Goal: Task Accomplishment & Management: Use online tool/utility

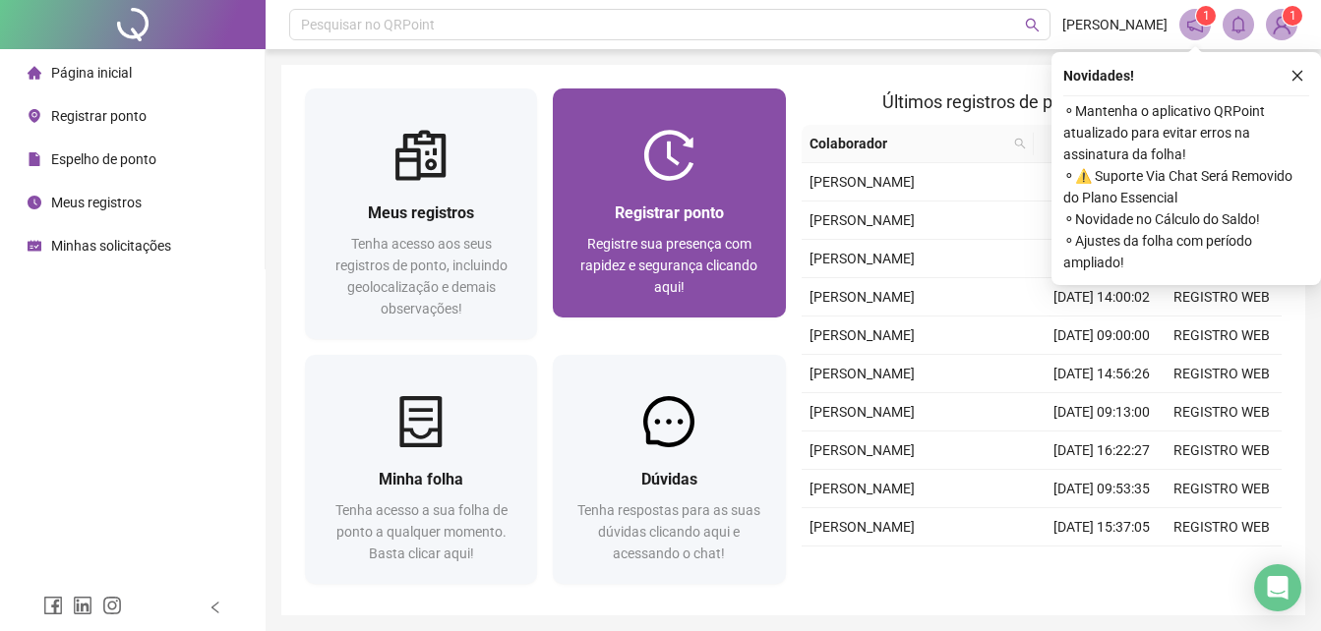
click at [644, 308] on div "Registrar ponto Registre sua presença com rapidez e segurança clicando aqui!" at bounding box center [669, 249] width 232 height 137
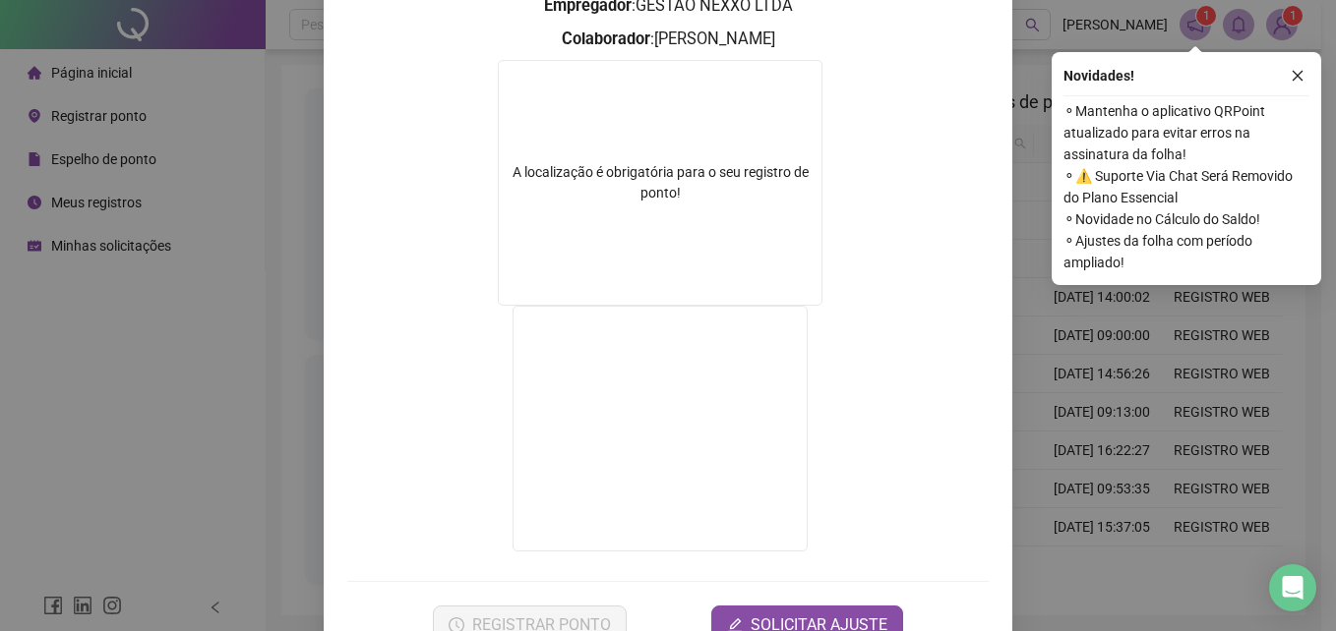
scroll to position [295, 0]
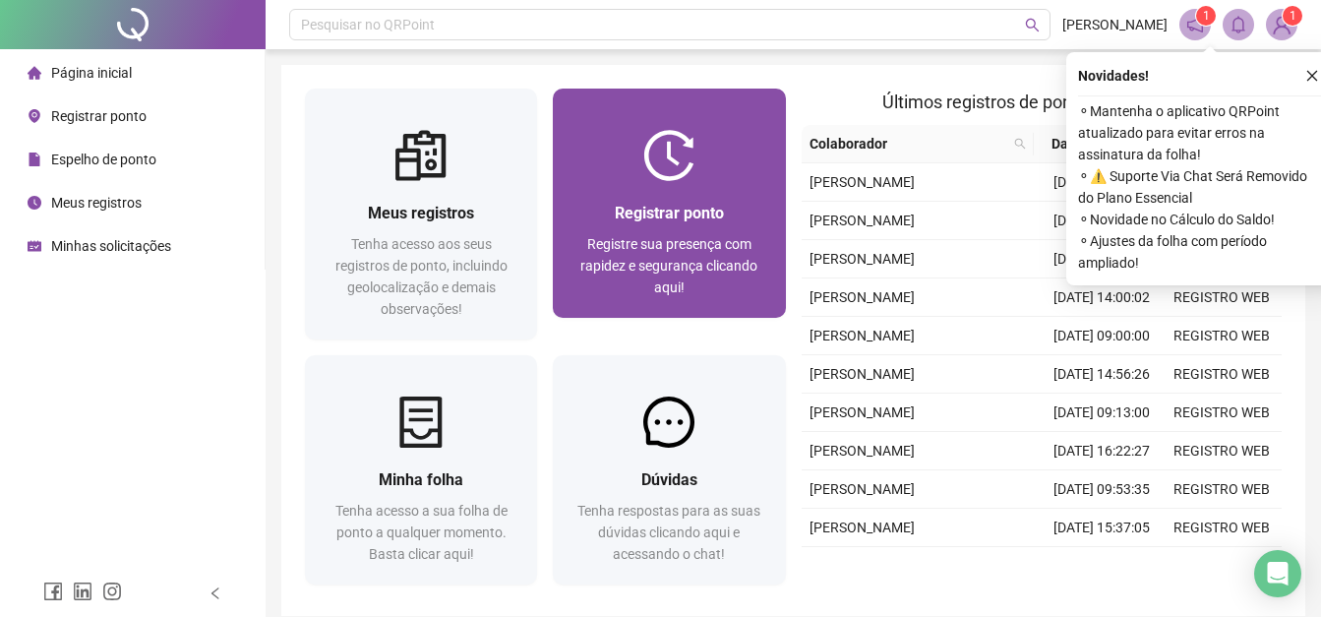
click at [651, 196] on div "Registrar ponto Registre sua presença com rapidez e segurança clicando aqui!" at bounding box center [669, 249] width 232 height 137
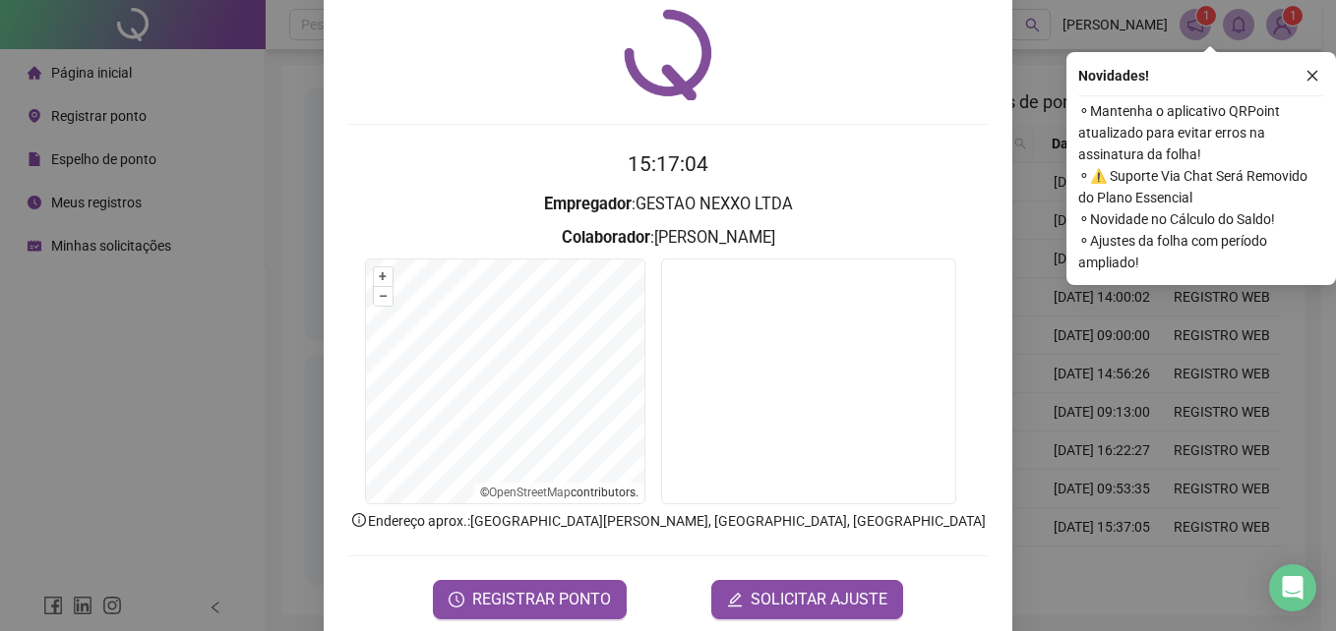
scroll to position [96, 0]
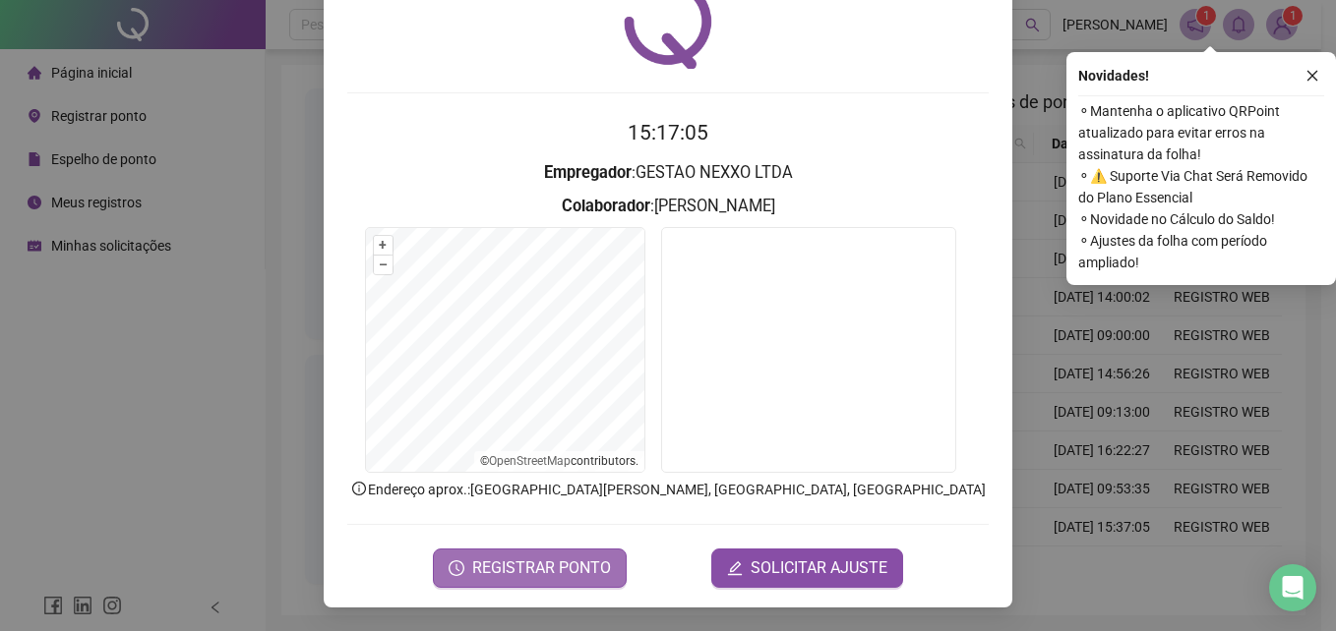
click at [526, 576] on span "REGISTRAR PONTO" at bounding box center [541, 569] width 139 height 24
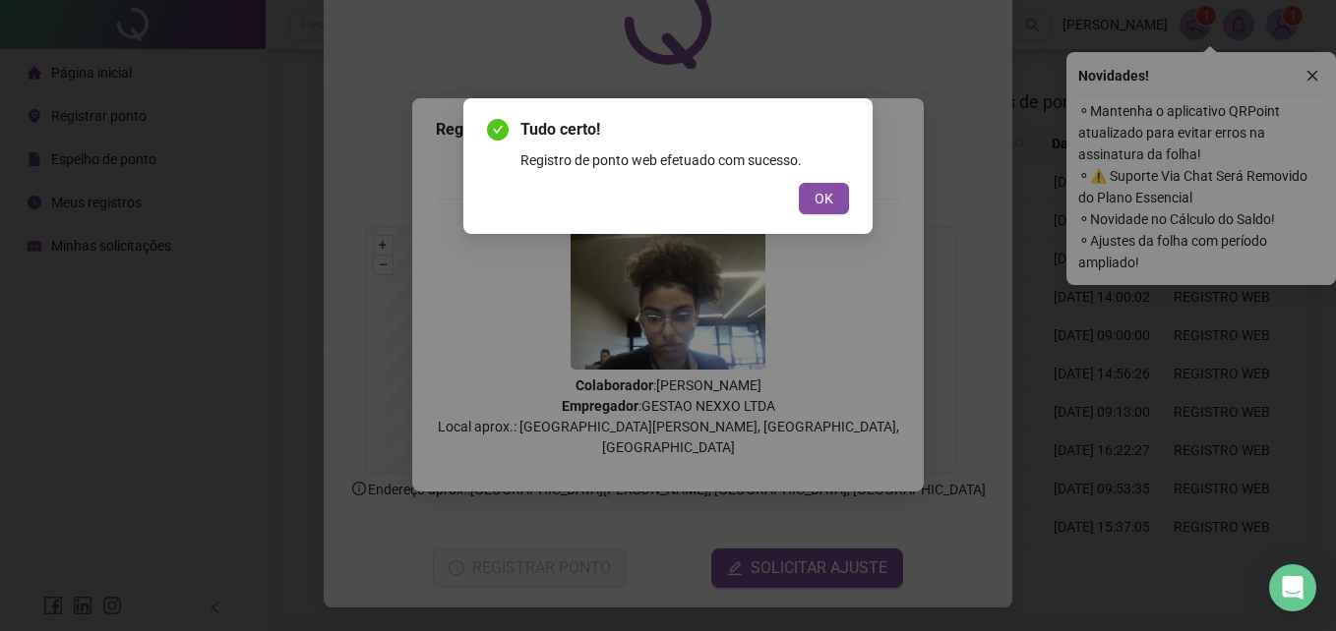
click at [815, 177] on div "Tudo certo! Registro de ponto web efetuado com sucesso. OK" at bounding box center [668, 166] width 362 height 96
click at [828, 204] on span "OK" at bounding box center [823, 199] width 19 height 22
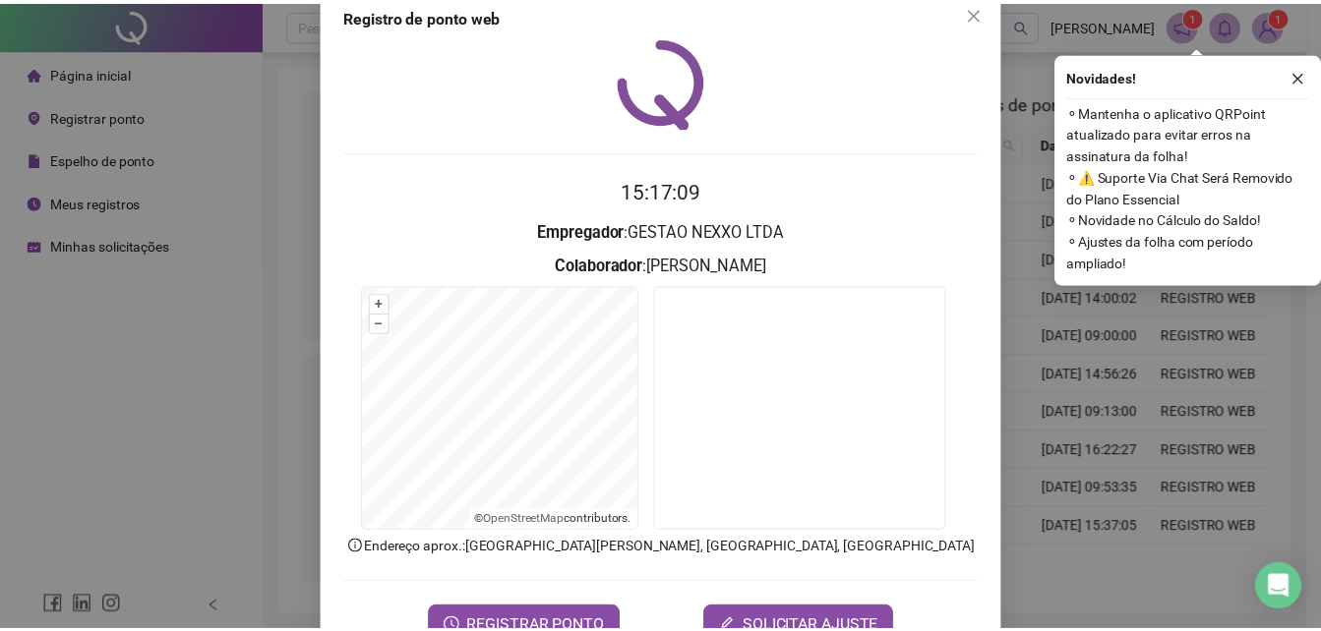
scroll to position [0, 0]
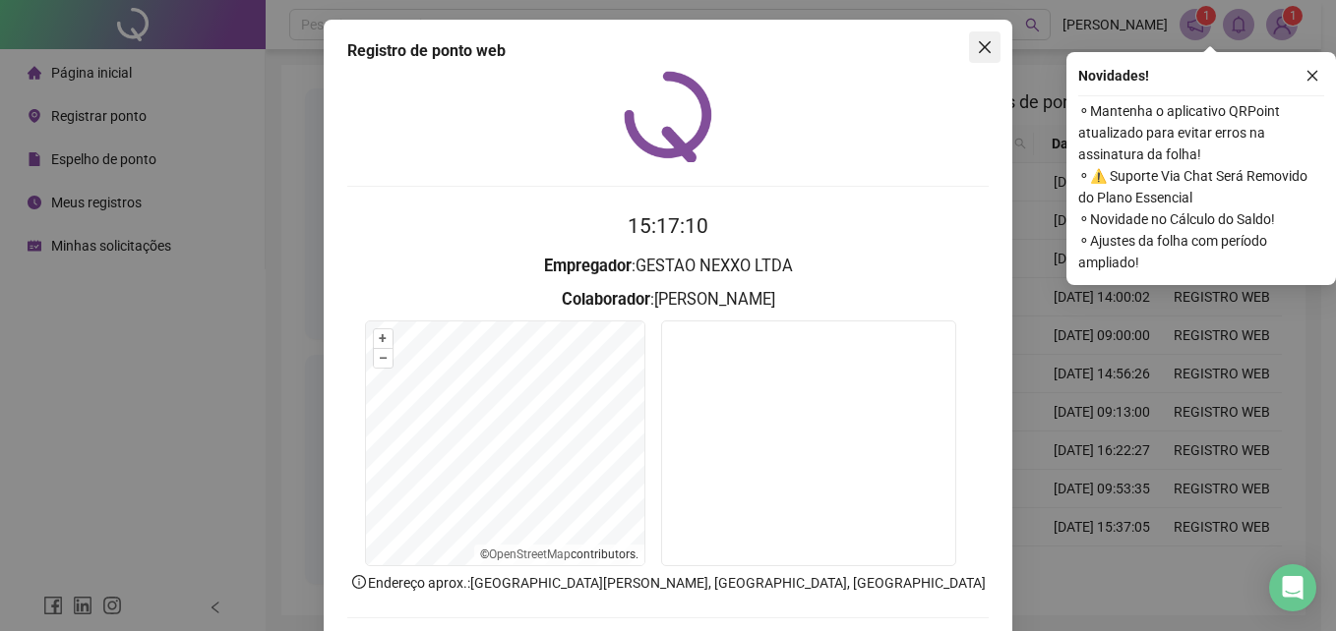
click at [981, 57] on button "Close" at bounding box center [984, 46] width 31 height 31
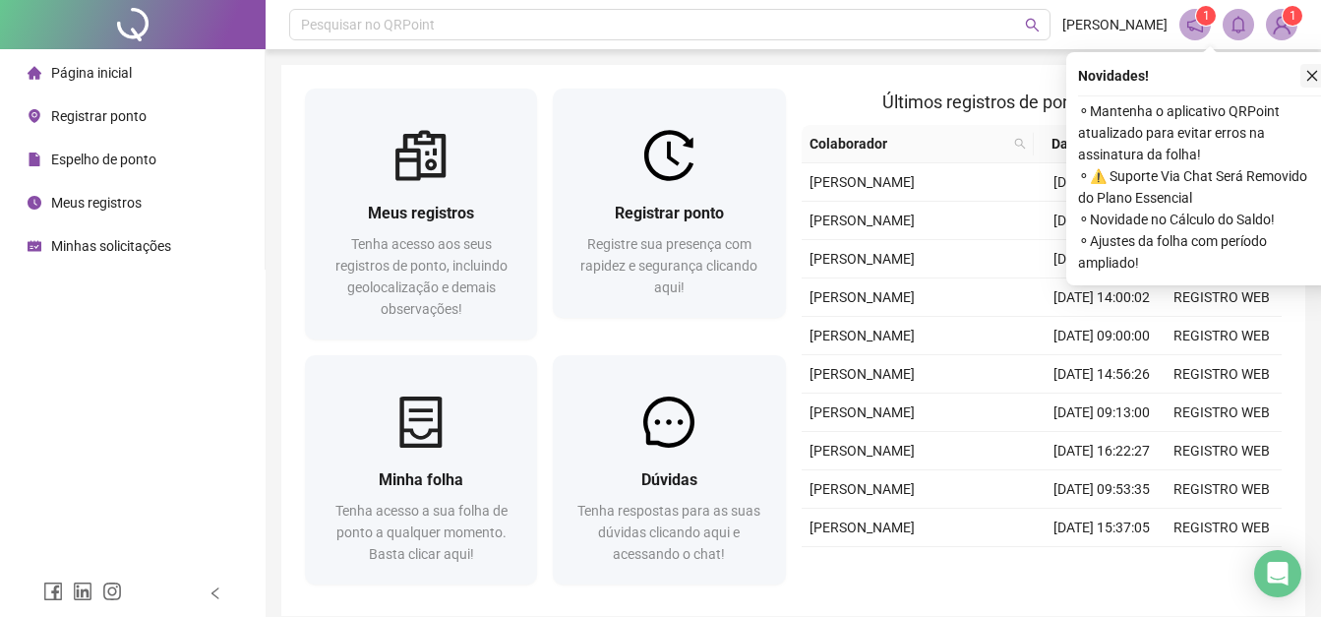
click at [1310, 83] on icon "close" at bounding box center [1312, 76] width 14 height 14
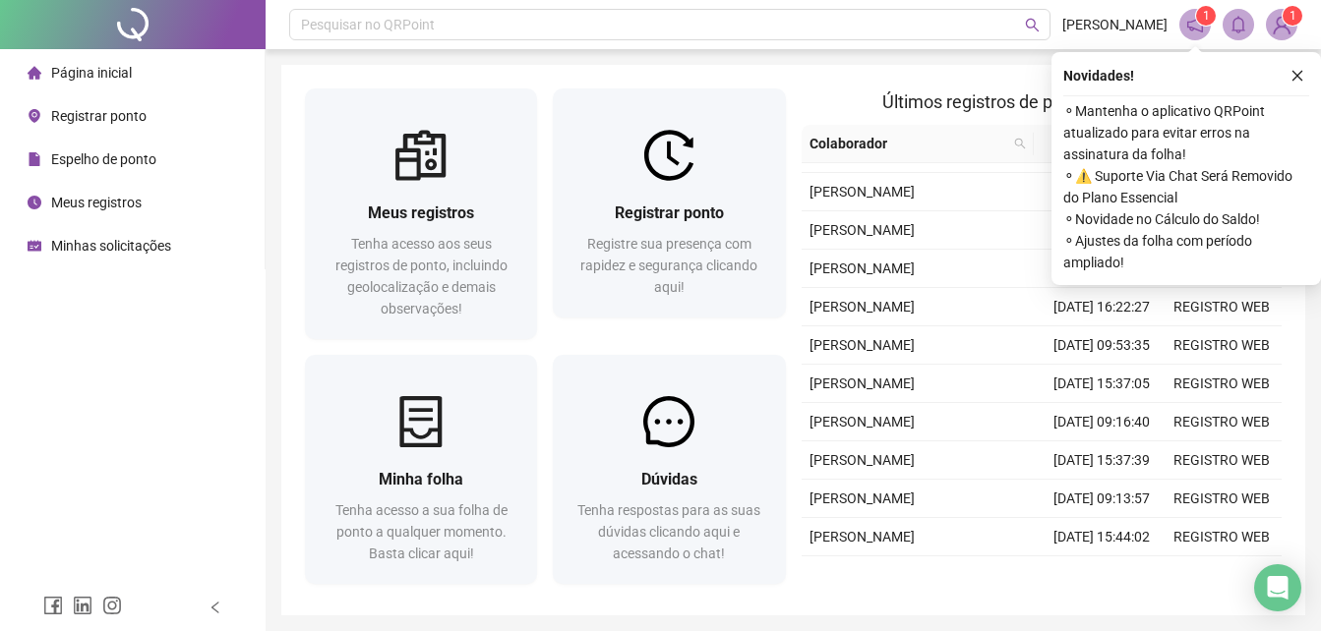
scroll to position [295, 0]
drag, startPoint x: 1306, startPoint y: 68, endPoint x: 1306, endPoint y: 79, distance: 10.8
click at [1306, 68] on button "button" at bounding box center [1298, 76] width 24 height 24
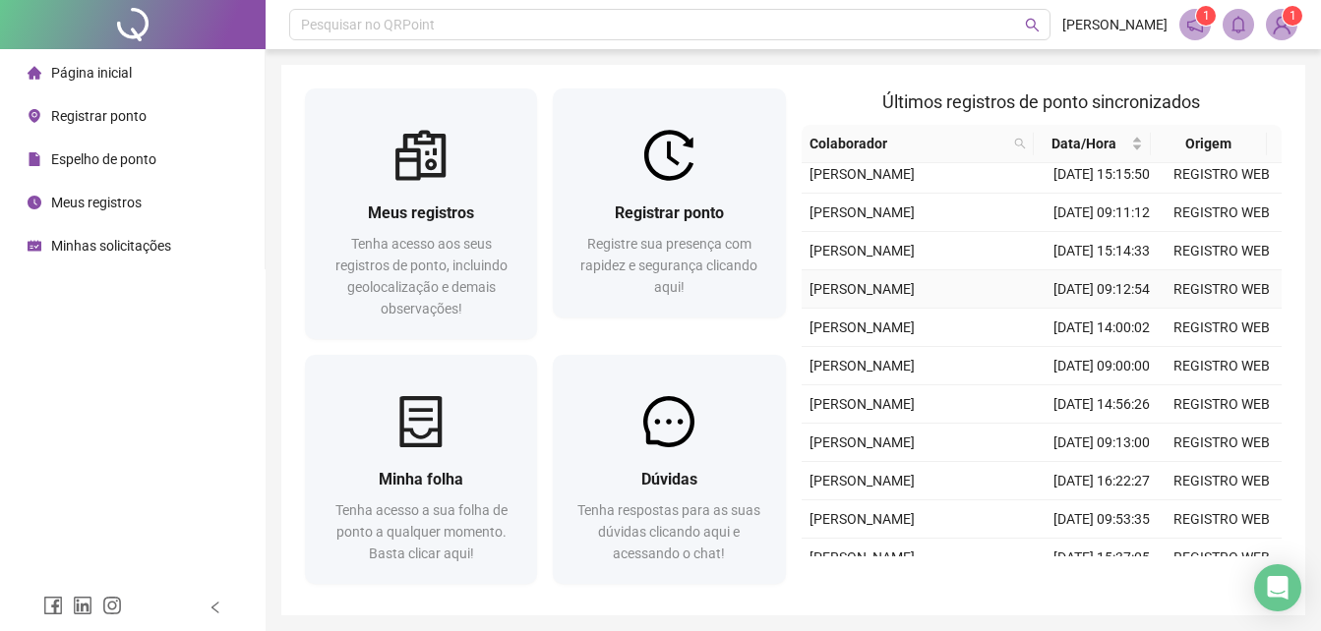
scroll to position [0, 0]
